Goal: Book appointment/travel/reservation: Book appointment/travel/reservation

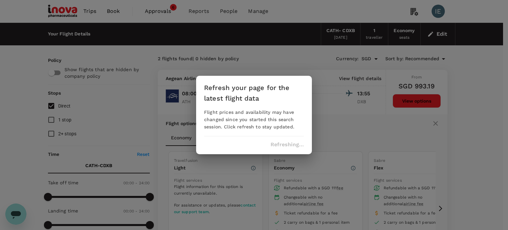
click at [444, 34] on div "Refresh your page for the latest flight data Flight prices and availability may…" at bounding box center [254, 115] width 508 height 230
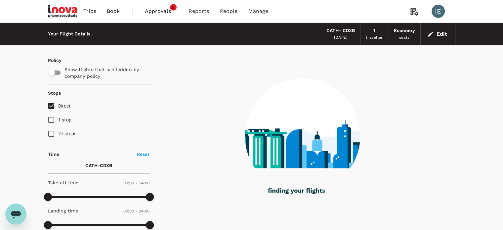
click at [438, 33] on button "Edit" at bounding box center [438, 34] width 24 height 11
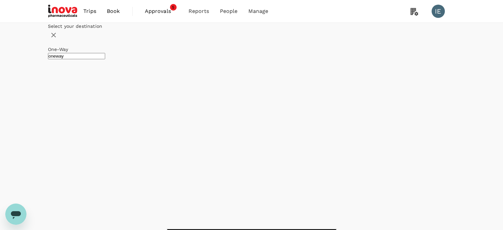
type input "[GEOGRAPHIC_DATA], [GEOGRAPHIC_DATA] (any)"
drag, startPoint x: 142, startPoint y: 94, endPoint x: 28, endPoint y: 88, distance: 113.9
drag, startPoint x: 98, startPoint y: 118, endPoint x: 200, endPoint y: 109, distance: 102.5
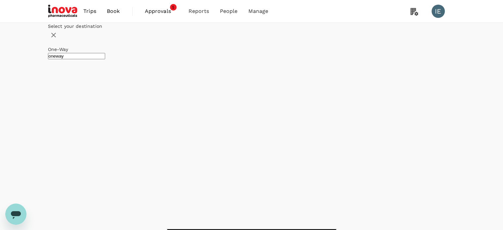
type input "Dubai Intl (DXB)"
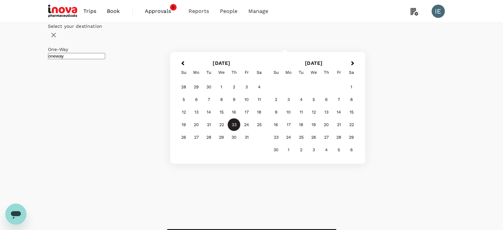
type input "Cairo Intl (CAI)"
click at [183, 67] on span "Previous Month" at bounding box center [183, 64] width 0 height 8
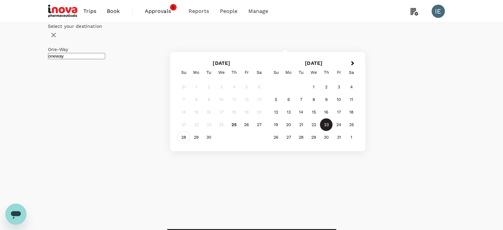
click at [190, 143] on div "28" at bounding box center [184, 137] width 13 height 13
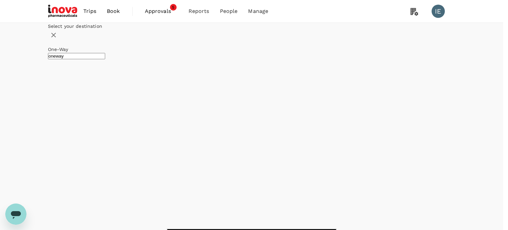
type input "roundtrip"
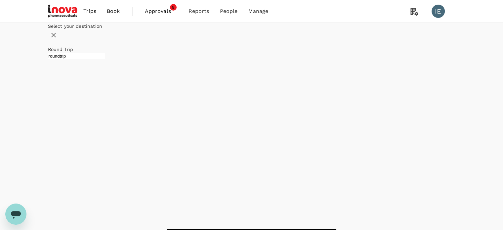
click at [190, 143] on div "28" at bounding box center [184, 137] width 13 height 13
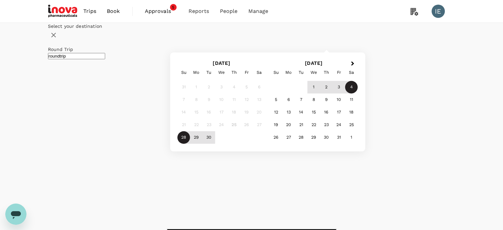
click at [358, 94] on div "4" at bounding box center [351, 87] width 13 height 13
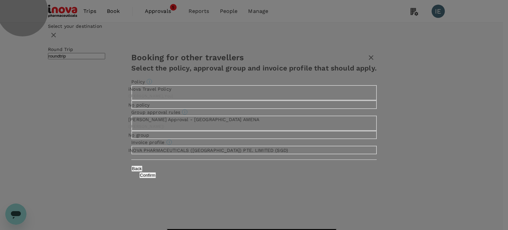
click at [156, 178] on button "Confirm" at bounding box center [147, 175] width 17 height 6
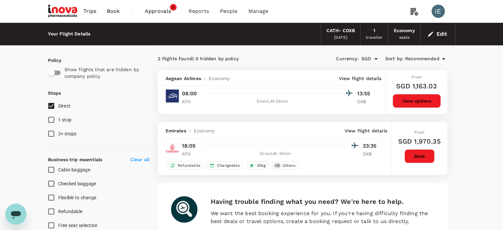
checkbox input "false"
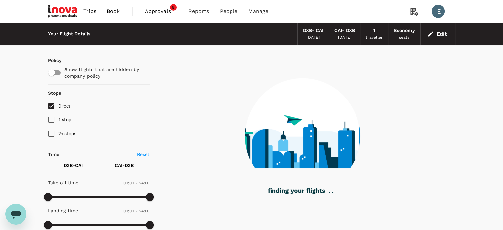
type input "1020"
checkbox input "true"
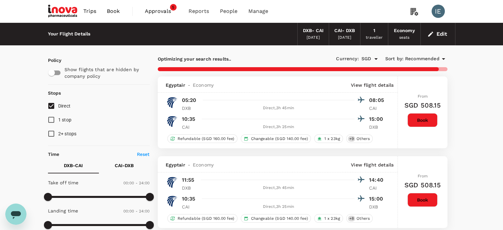
type input "1530"
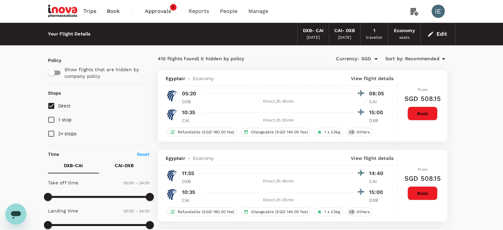
click at [410, 60] on span "Recommended" at bounding box center [422, 58] width 34 height 7
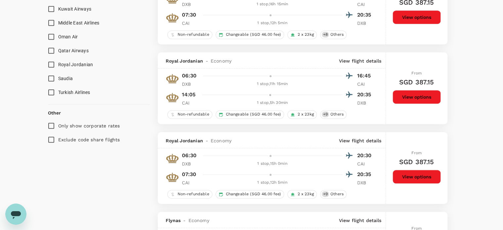
scroll to position [397, 0]
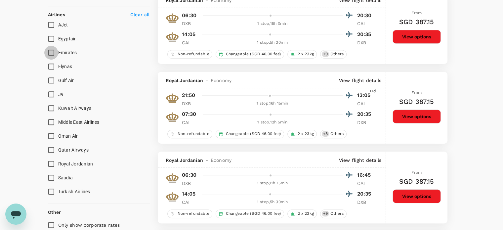
click at [52, 51] on input "Emirates" at bounding box center [51, 53] width 14 height 14
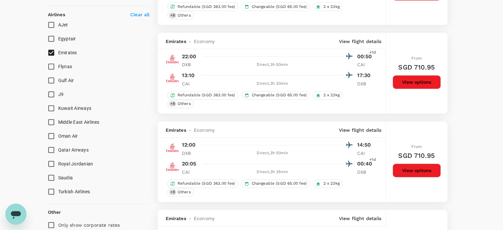
click at [50, 56] on input "Emirates" at bounding box center [51, 53] width 14 height 14
checkbox input "false"
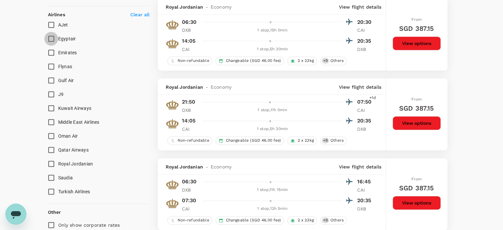
click at [50, 39] on input "Egyptair" at bounding box center [51, 39] width 14 height 14
checkbox input "true"
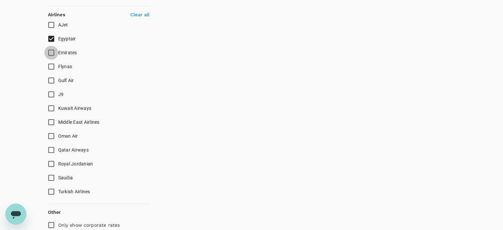
click at [53, 53] on input "Emirates" at bounding box center [51, 53] width 14 height 14
checkbox input "true"
click at [51, 80] on input "Gulf Air" at bounding box center [51, 80] width 14 height 14
checkbox input "true"
click at [53, 149] on input "Qatar Airways" at bounding box center [51, 150] width 14 height 14
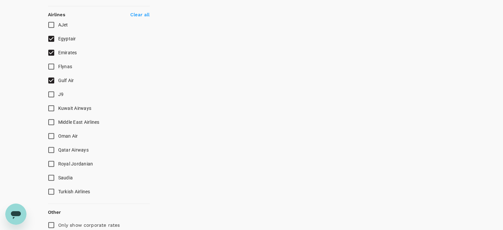
checkbox input "true"
click at [50, 164] on input "Royal Jordanian" at bounding box center [51, 164] width 14 height 14
checkbox input "true"
click at [50, 191] on input "Turkish Airlines" at bounding box center [51, 191] width 14 height 14
checkbox input "true"
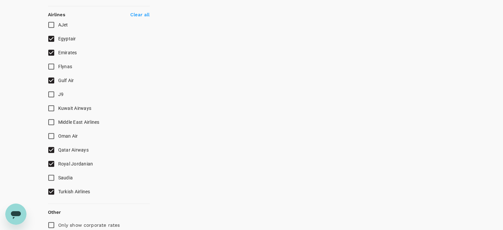
scroll to position [0, 0]
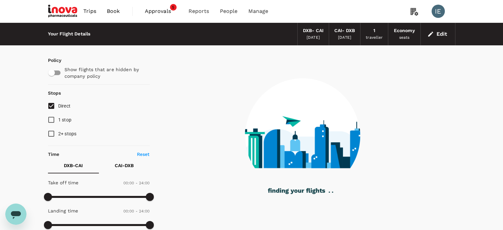
checkbox input "false"
checkbox input "true"
checkbox input "false"
checkbox input "true"
checkbox input "false"
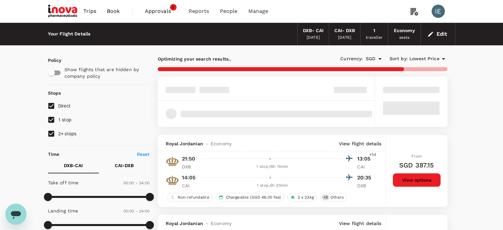
type input "SGD"
type input "1440"
drag, startPoint x: 50, startPoint y: 132, endPoint x: 50, endPoint y: 124, distance: 7.9
click at [50, 132] on input "2+ stops" at bounding box center [51, 134] width 14 height 14
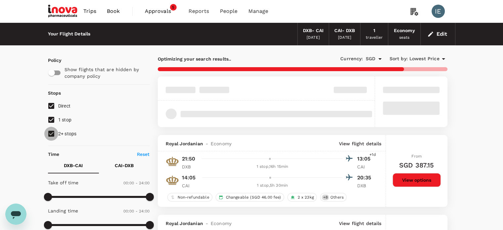
checkbox input "false"
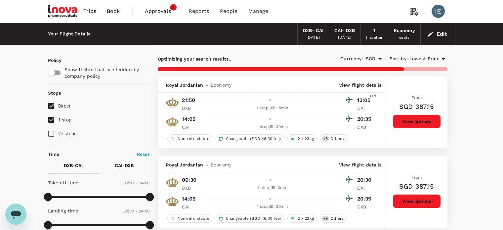
click at [50, 118] on input "1 stop" at bounding box center [51, 120] width 14 height 14
checkbox input "false"
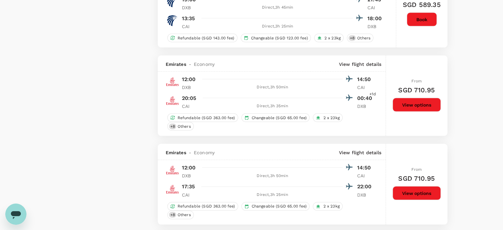
scroll to position [1389, 0]
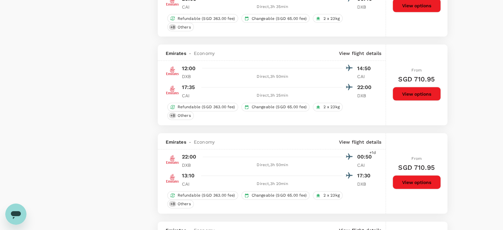
click at [356, 57] on p "View flight details" at bounding box center [360, 53] width 43 height 7
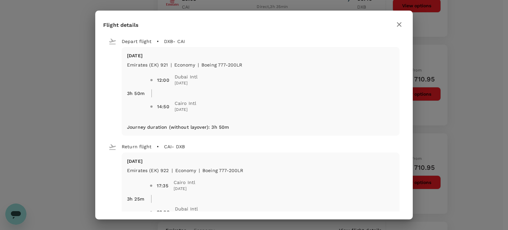
click at [400, 22] on icon "button" at bounding box center [399, 24] width 8 height 8
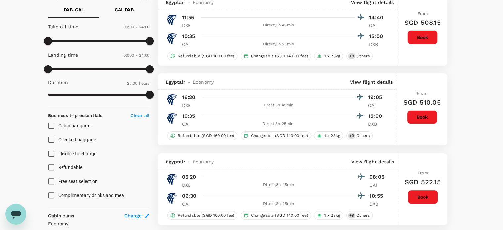
scroll to position [0, 0]
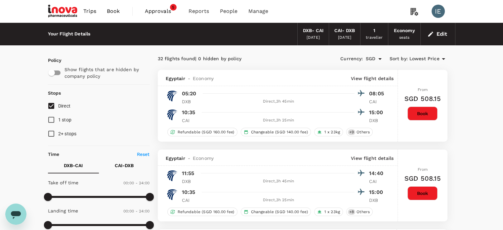
click at [114, 11] on span "Book" at bounding box center [113, 11] width 13 height 8
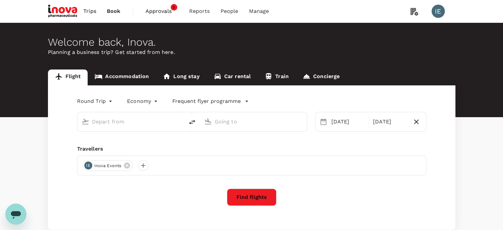
type input "Dubai Intl (DXB)"
type input "Cairo Intl (CAI)"
type input "Dubai Intl (DXB)"
type input "Cairo Intl (CAI)"
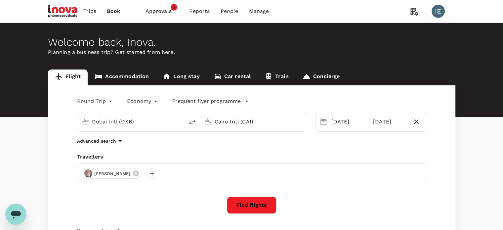
click at [113, 12] on span "Book" at bounding box center [114, 11] width 14 height 8
click at [131, 78] on link "Accommodation" at bounding box center [122, 77] width 68 height 16
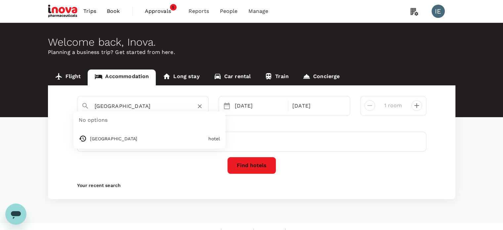
drag, startPoint x: 160, startPoint y: 106, endPoint x: 73, endPoint y: 106, distance: 86.3
click at [73, 106] on div "Shangri La Singapore No options Shangri La Singapore hotel 16 Oct 17 Oct 1 room" at bounding box center [251, 106] width 359 height 20
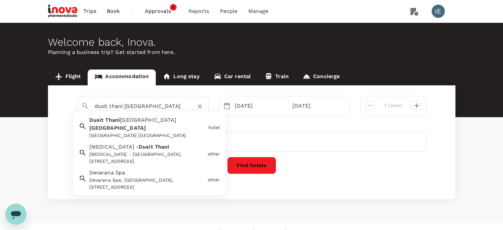
click at [105, 121] on span "Thani" at bounding box center [112, 120] width 15 height 6
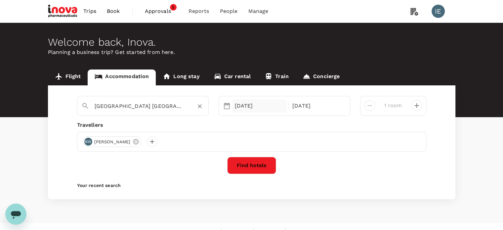
type input "Dusit Thani Lakeview Cairo"
click at [251, 107] on div "16 Oct" at bounding box center [259, 105] width 55 height 13
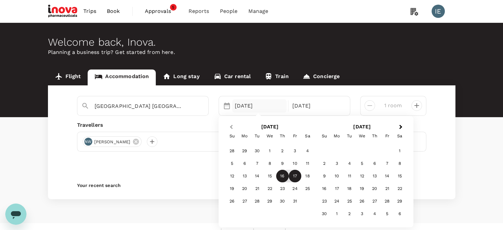
click at [229, 127] on button "Previous Month" at bounding box center [230, 127] width 11 height 11
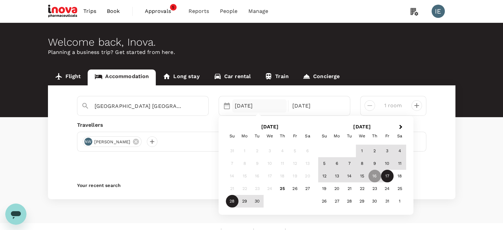
click at [231, 201] on div "28" at bounding box center [232, 201] width 13 height 13
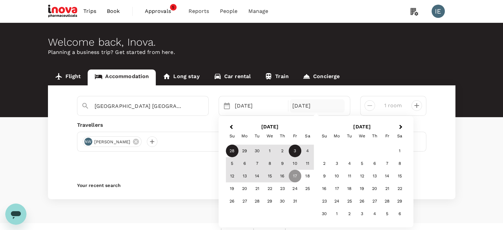
click at [296, 151] on div "3" at bounding box center [295, 150] width 13 height 13
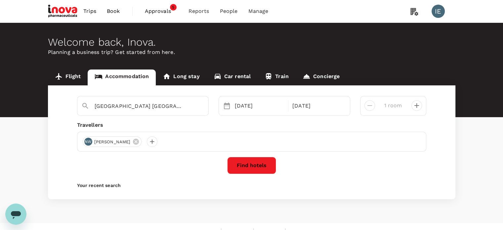
click at [245, 166] on button "Find hotels" at bounding box center [251, 165] width 49 height 17
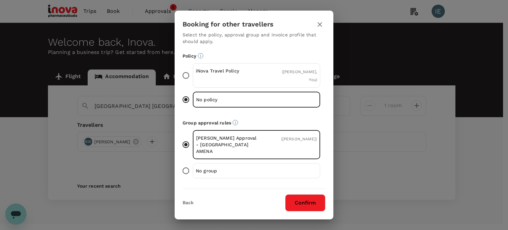
click at [306, 206] on button "Confirm" at bounding box center [305, 202] width 40 height 17
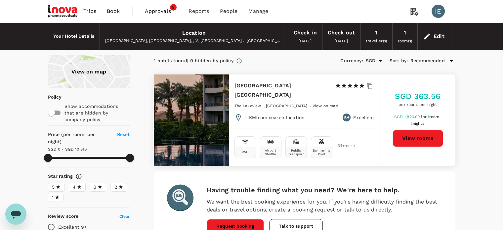
type input "10810"
drag, startPoint x: 235, startPoint y: 84, endPoint x: 309, endPoint y: 83, distance: 74.7
click at [309, 83] on div "Dusit Thani Lakeview Cairo 1 Star 2 Stars 3 Stars 4 Stars 5 Stars" at bounding box center [299, 90] width 130 height 19
copy div "Dusit Thani Lakeview Cairo"
click at [211, 40] on div "Egypt, New Cairo, , V, The Lakeview ., Ei Tesseen Street" at bounding box center [193, 41] width 177 height 7
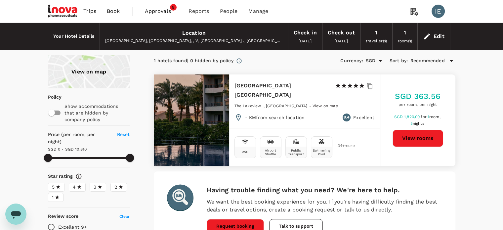
click at [442, 35] on div "Edit" at bounding box center [438, 36] width 11 height 9
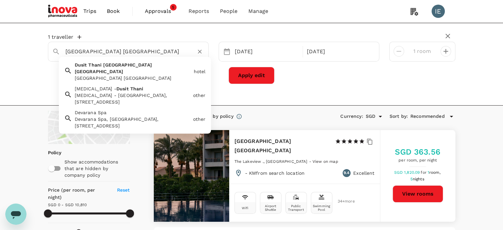
drag, startPoint x: 83, startPoint y: 49, endPoint x: 48, endPoint y: 53, distance: 35.9
click at [48, 53] on div "Dusit Thani Lakeview Cairo" at bounding box center [125, 49] width 157 height 17
paste input "Renaissance Cairo Mirage City Hotel"
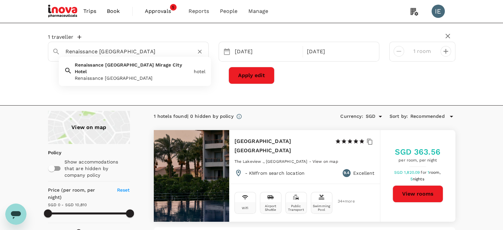
click at [97, 67] on span "Renaissance" at bounding box center [89, 64] width 29 height 5
type input "Renaissance Cairo Mirage City Hotel"
click at [267, 75] on button "Apply edit" at bounding box center [251, 75] width 46 height 17
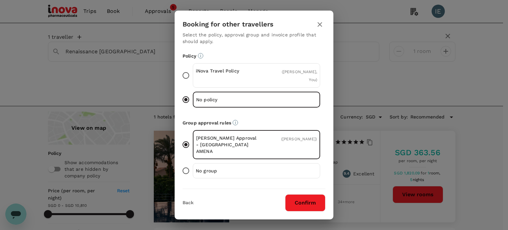
click at [309, 203] on button "Confirm" at bounding box center [305, 202] width 40 height 17
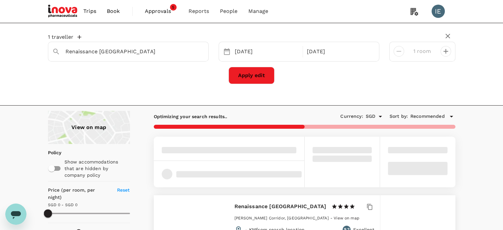
type input "7550"
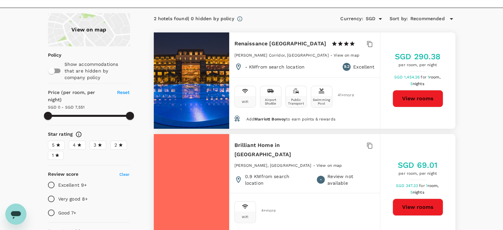
scroll to position [99, 0]
